Goal: Task Accomplishment & Management: Manage account settings

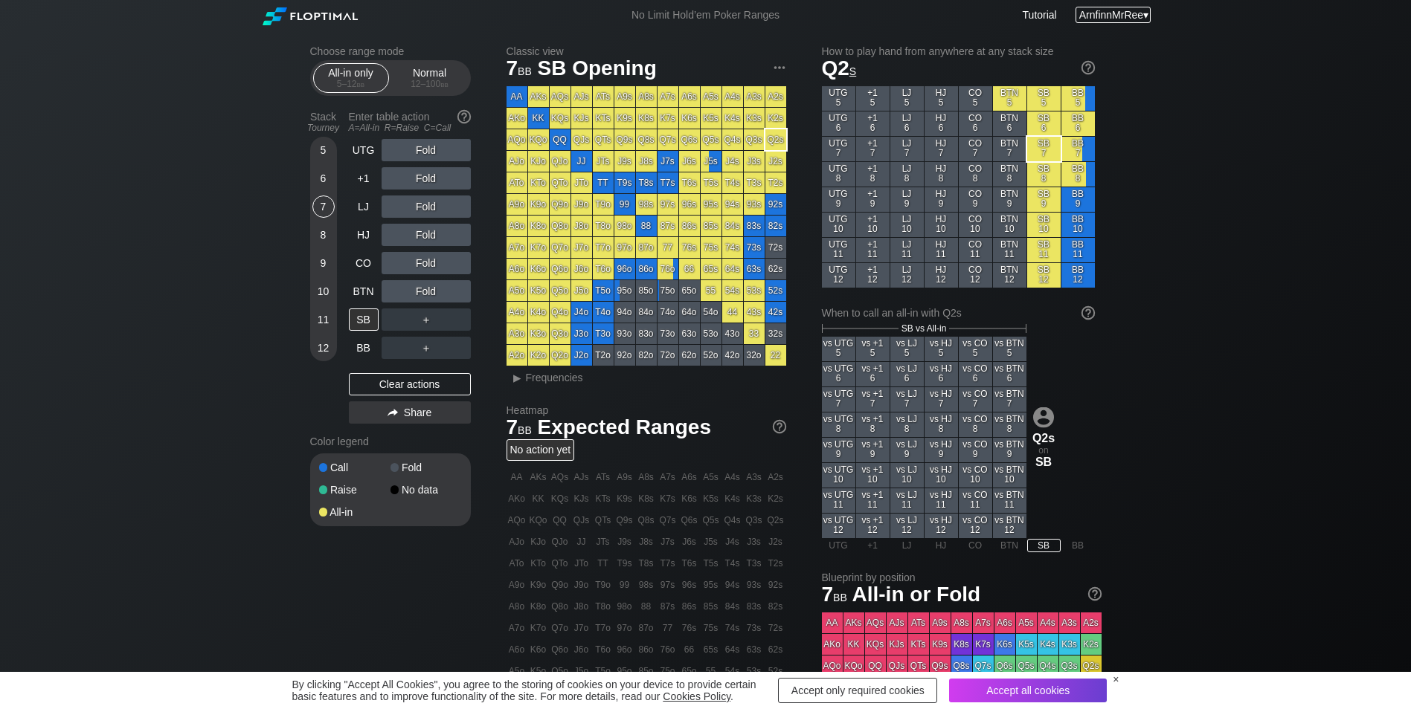
click at [1107, 12] on span "ArnfinnMrRee" at bounding box center [1111, 15] width 64 height 12
click at [1120, 36] on div "My account" at bounding box center [1108, 33] width 77 height 21
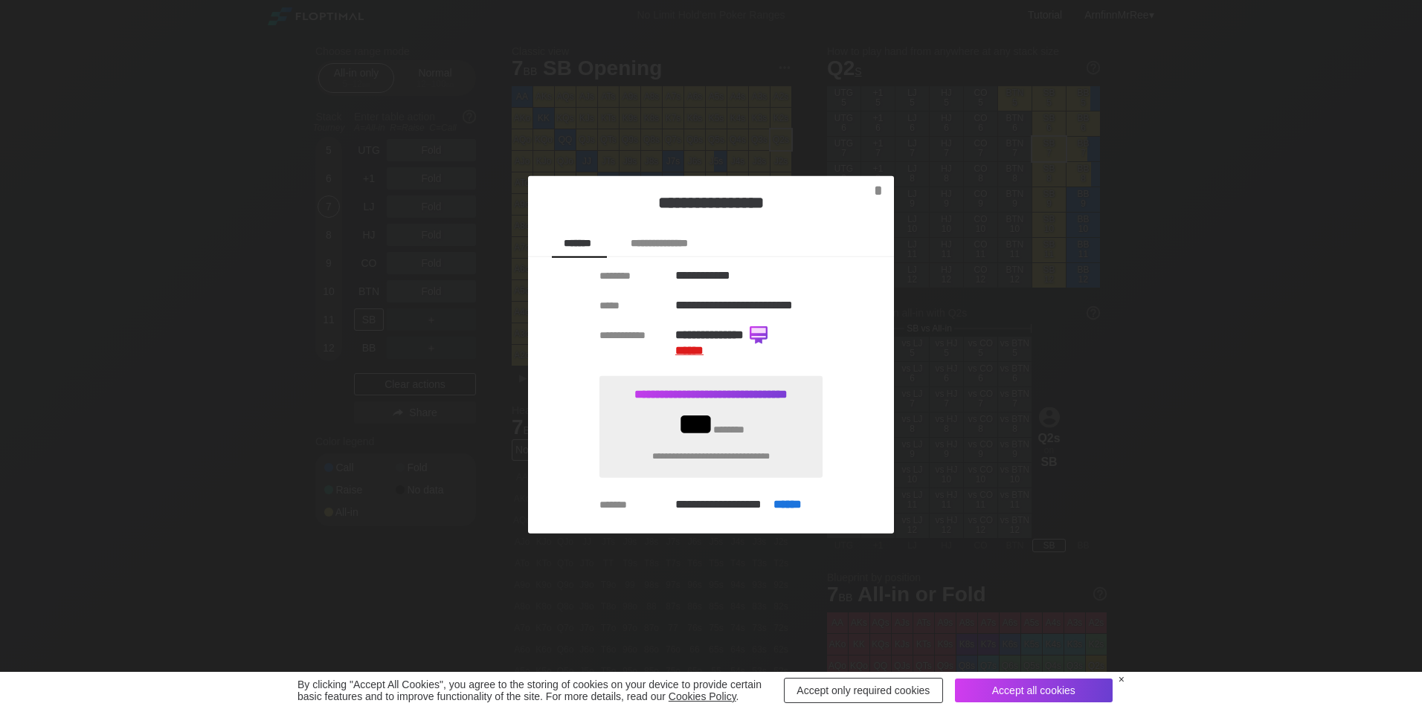
click at [688, 349] on span "******" at bounding box center [689, 350] width 28 height 11
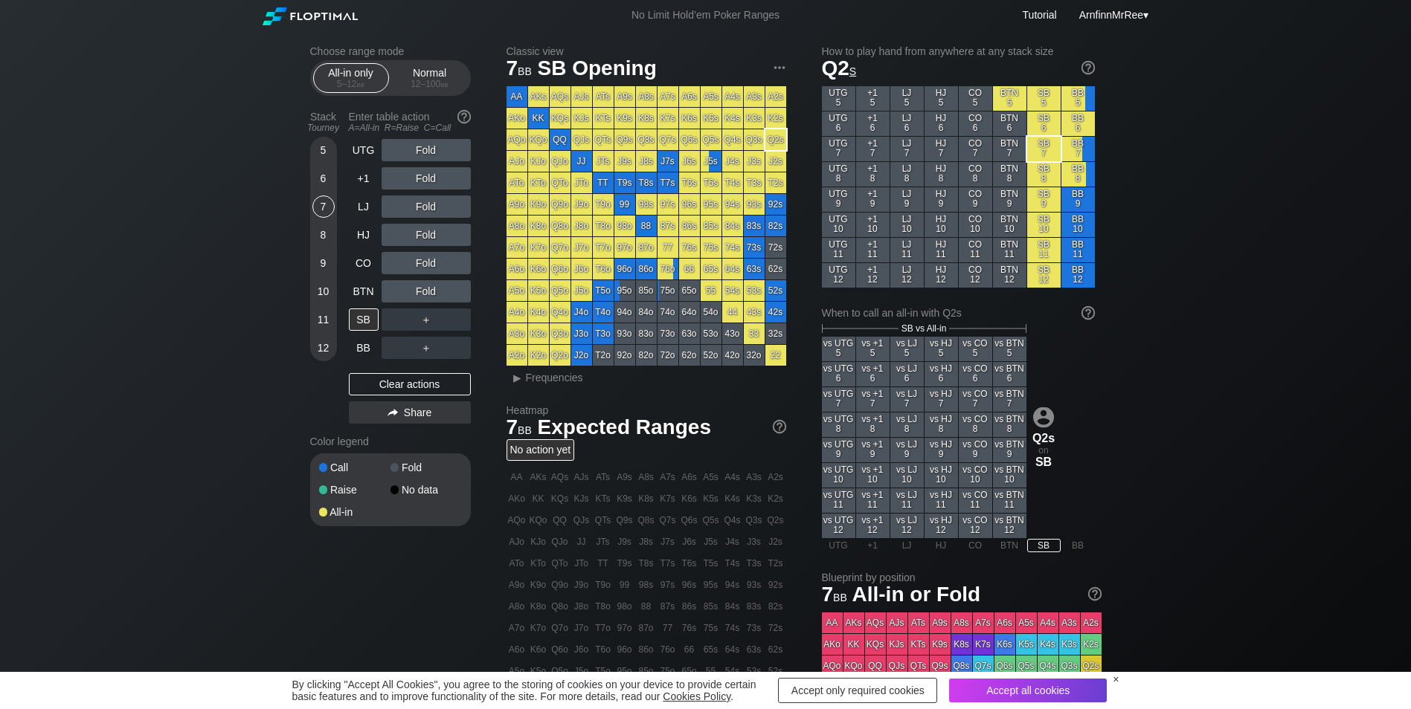
drag, startPoint x: 1268, startPoint y: 151, endPoint x: 1199, endPoint y: 48, distance: 123.3
click at [1268, 150] on div "Choose range mode All-in only 5 – 12 bb Normal 12 – 100 bb Stack Tourney Enter …" at bounding box center [705, 479] width 1411 height 899
click at [1100, 10] on span "ArnfinnMrRee" at bounding box center [1111, 15] width 64 height 12
click at [1101, 28] on div "My account" at bounding box center [1108, 33] width 77 height 21
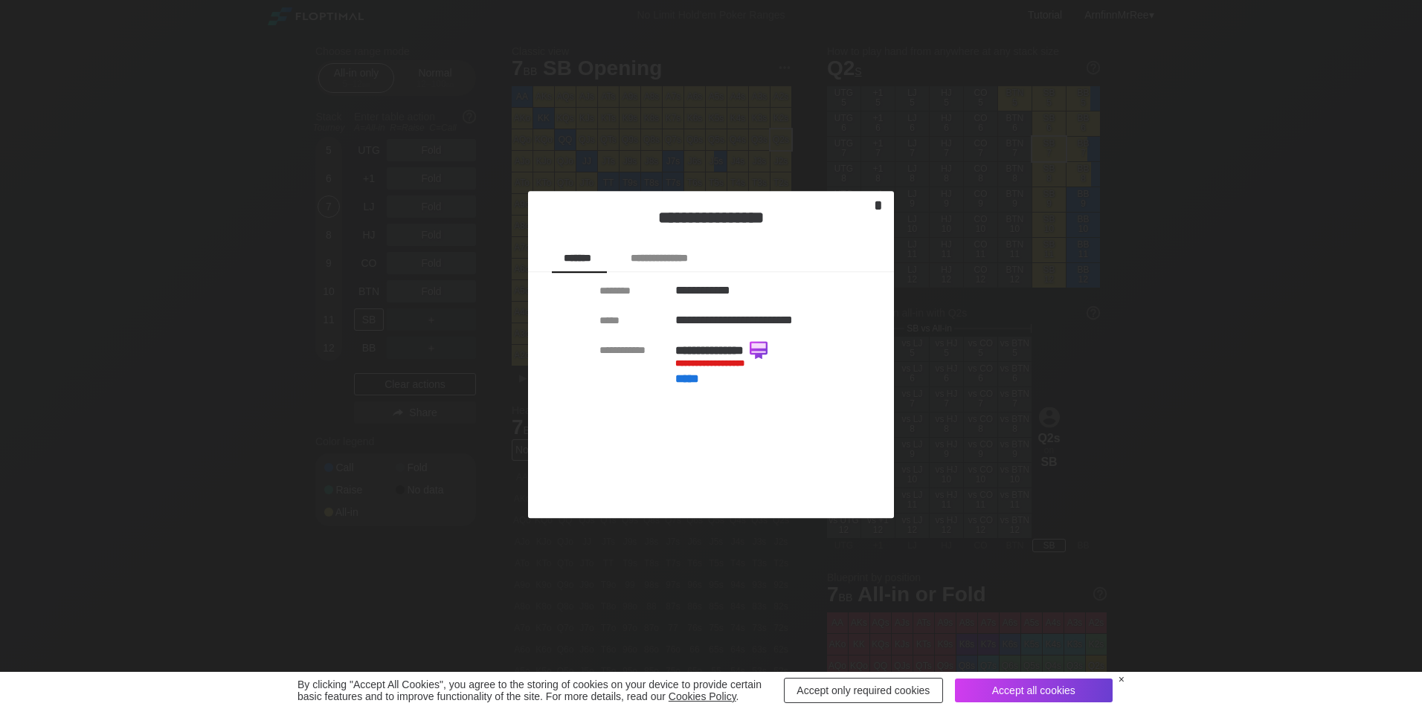
click at [878, 204] on div "*" at bounding box center [878, 206] width 20 height 18
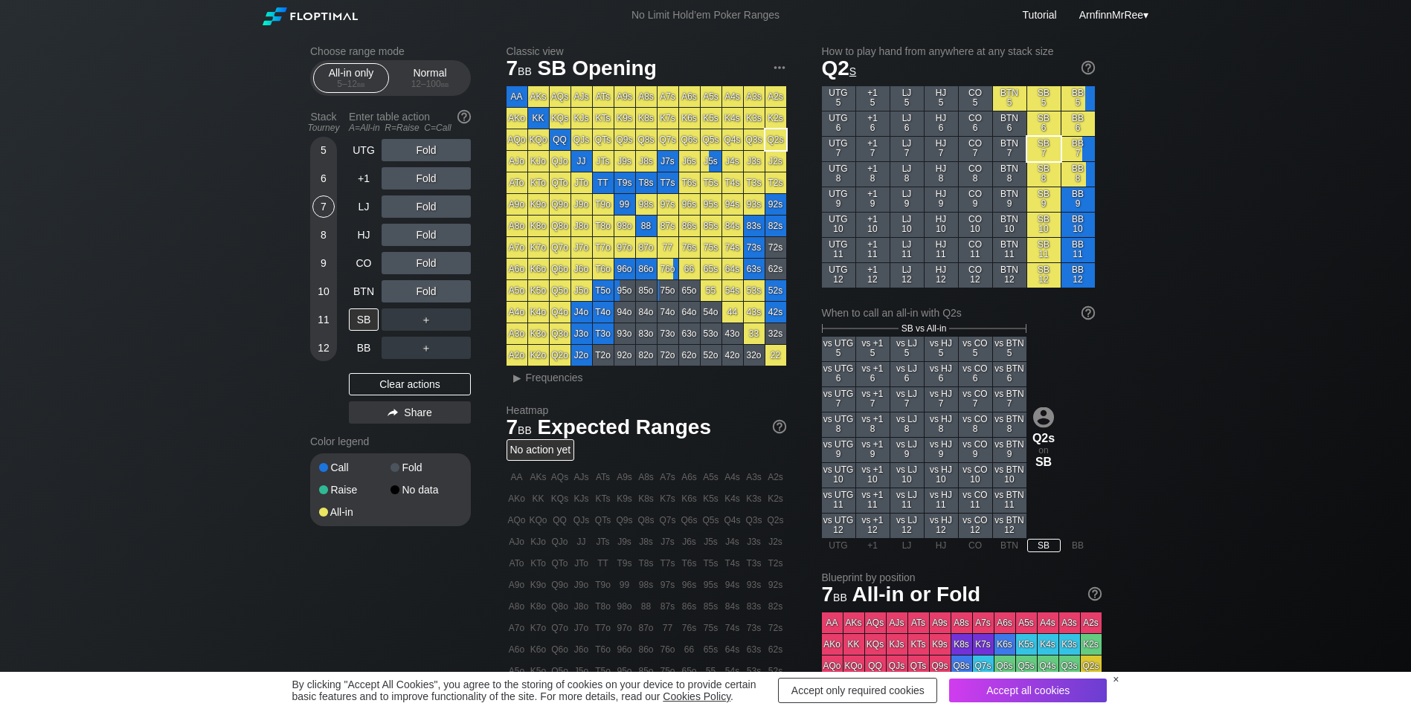
click at [1365, 352] on div "Choose range mode All-in only 5 – 12 bb Normal 12 – 100 bb Stack Tourney Enter …" at bounding box center [705, 479] width 1411 height 899
click at [135, 100] on div "Choose range mode All-in only 5 – 12 bb Normal 12 – 100 bb Stack Tourney Enter …" at bounding box center [705, 479] width 1411 height 899
